Goal: Transaction & Acquisition: Purchase product/service

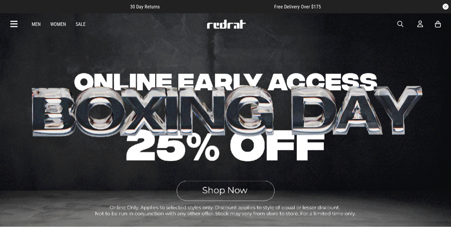
click at [33, 21] on link "Men" at bounding box center [36, 24] width 9 height 6
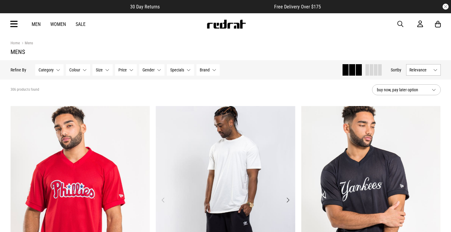
click at [236, 130] on img "1 / 4" at bounding box center [226, 203] width 140 height 195
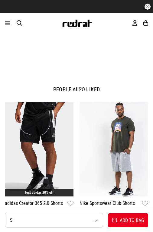
scroll to position [685, 0]
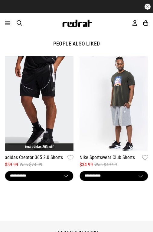
click at [116, 81] on img "2 / 12" at bounding box center [113, 103] width 68 height 94
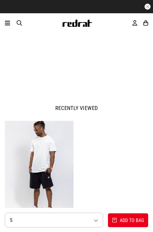
scroll to position [638, 0]
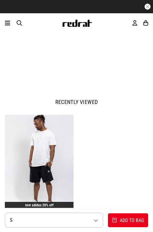
click at [44, 126] on img "1 / 1" at bounding box center [39, 162] width 68 height 94
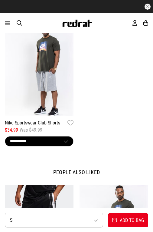
scroll to position [718, 0]
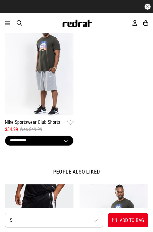
click at [54, 97] on img "1 / 1" at bounding box center [39, 68] width 68 height 94
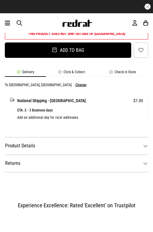
click at [100, 53] on button "Add to bag" at bounding box center [68, 50] width 126 height 15
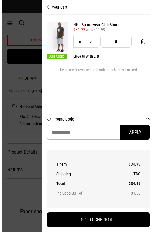
scroll to position [442, 0]
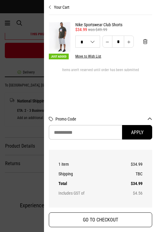
click at [111, 219] on button "GO TO CHECKOUT" at bounding box center [100, 220] width 103 height 15
